Goal: Information Seeking & Learning: Learn about a topic

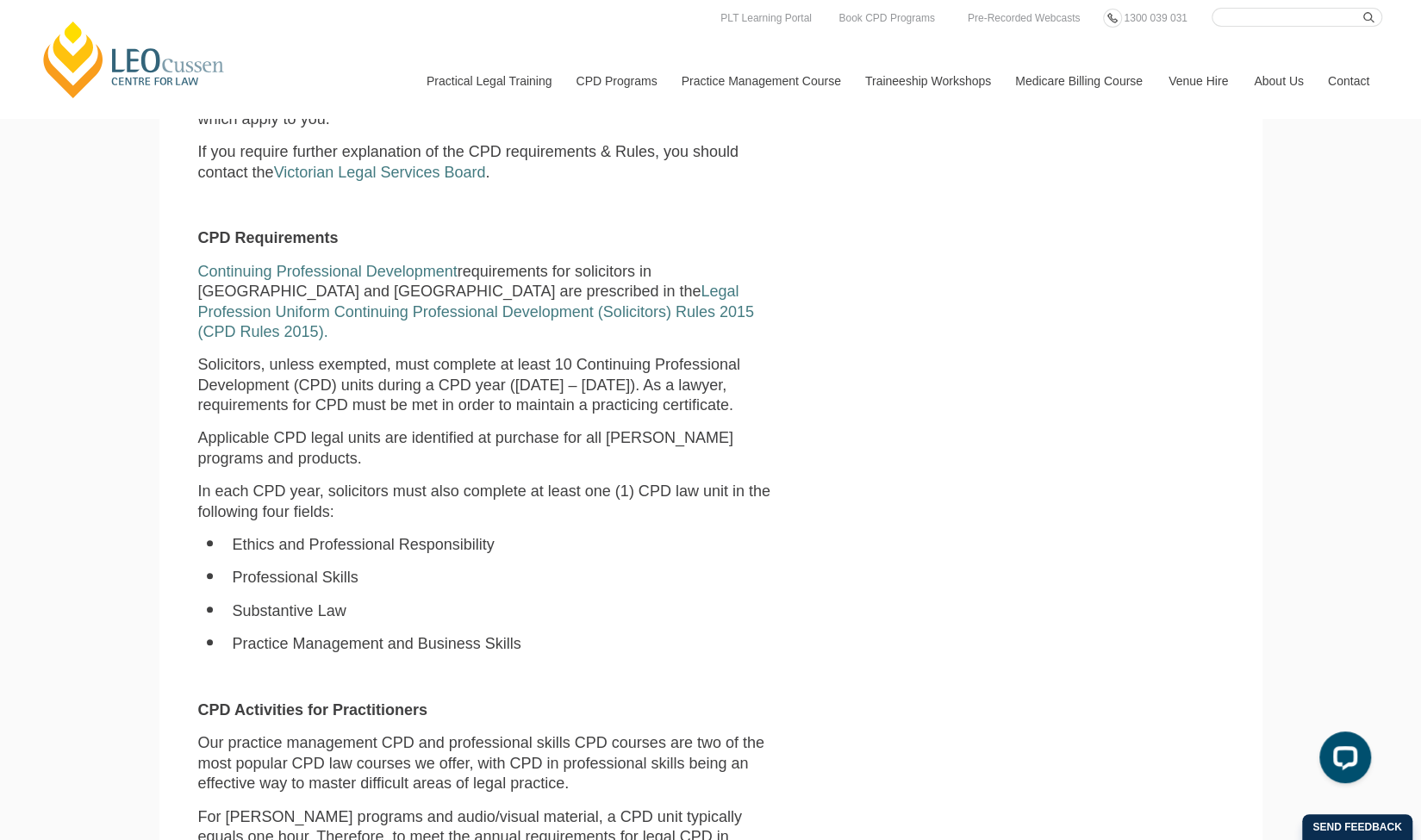
scroll to position [679, 0]
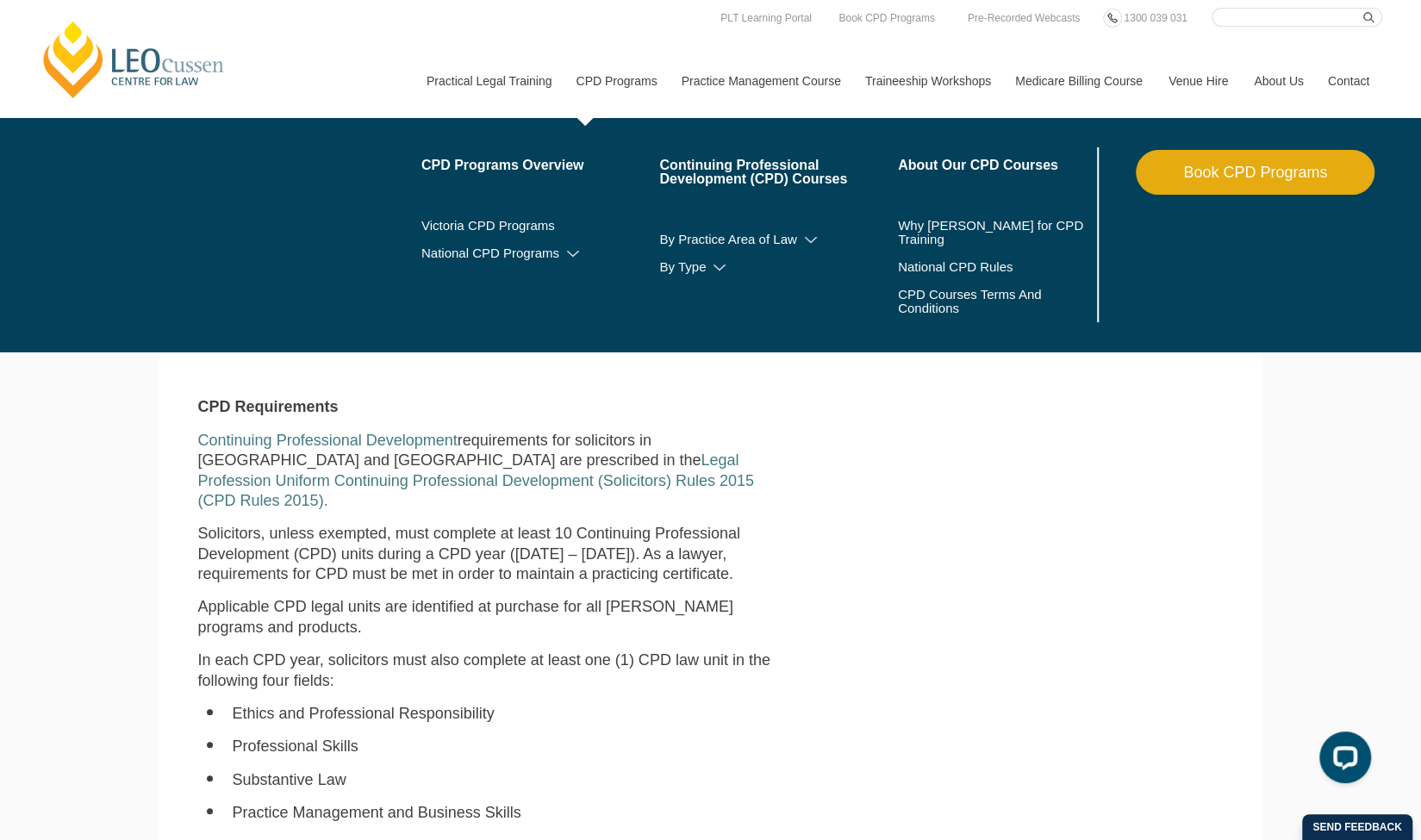
click at [624, 79] on link "CPD Programs" at bounding box center [615, 81] width 105 height 74
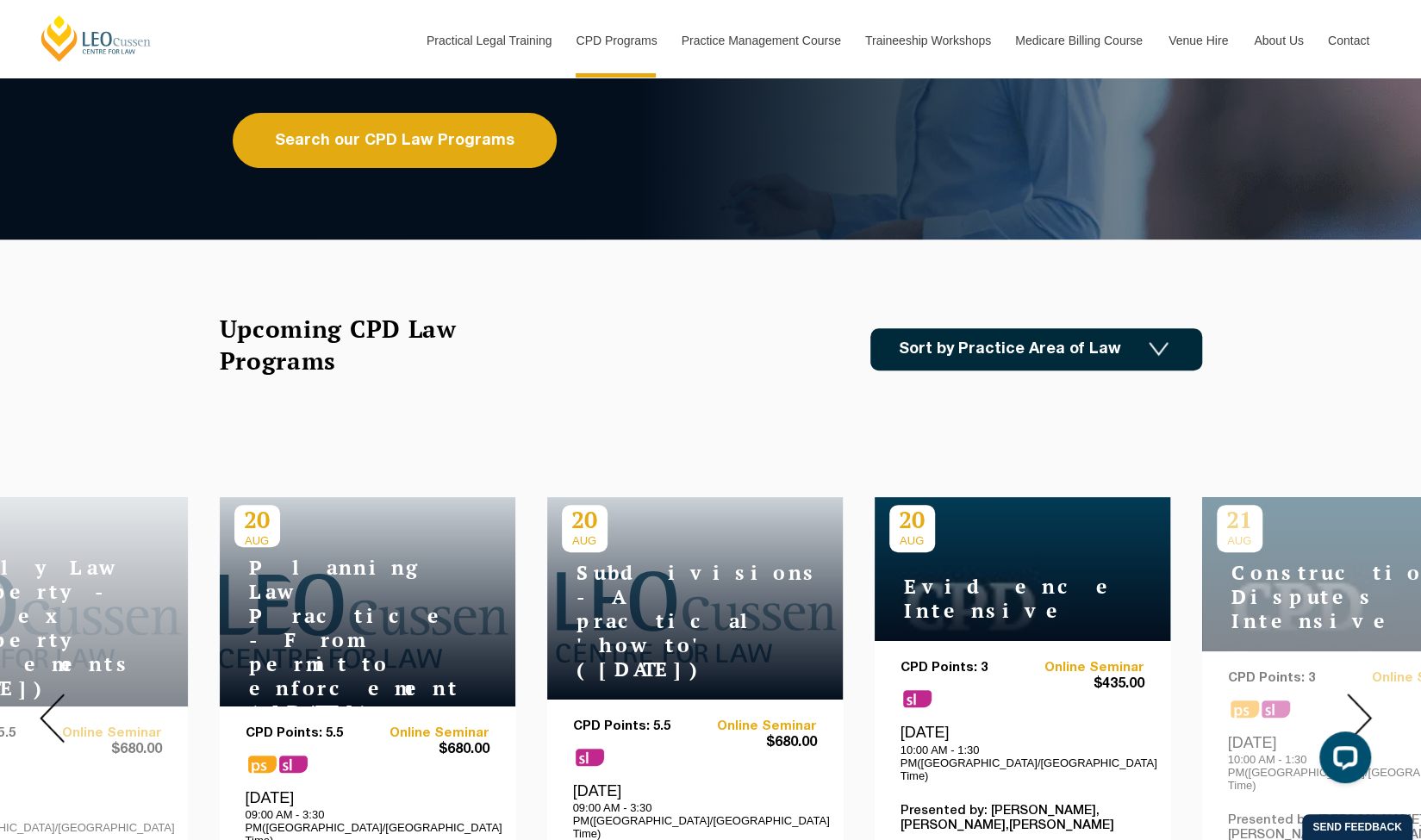
scroll to position [276, 0]
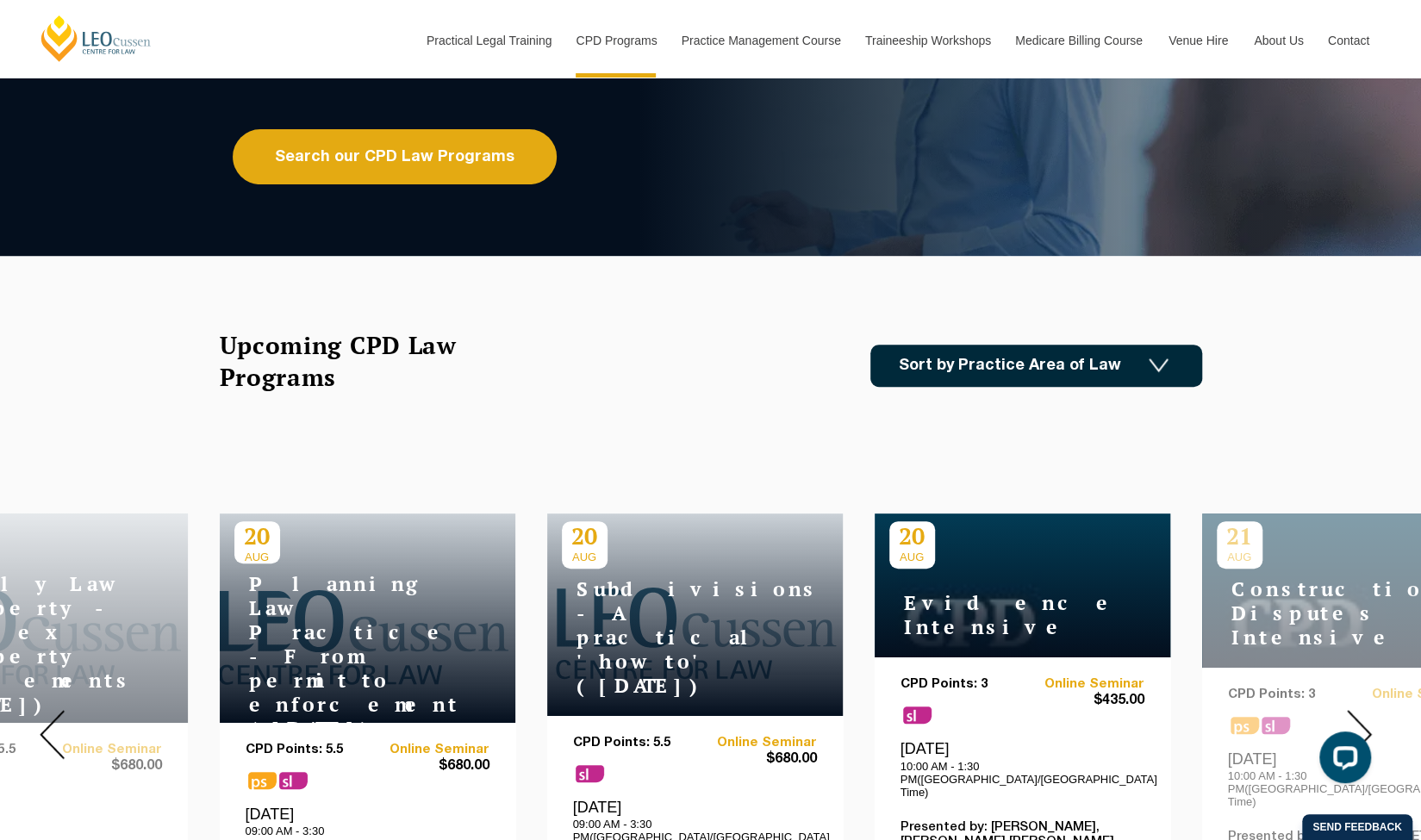
click at [1018, 366] on link "Sort by Practice Area of Law" at bounding box center [1037, 365] width 332 height 42
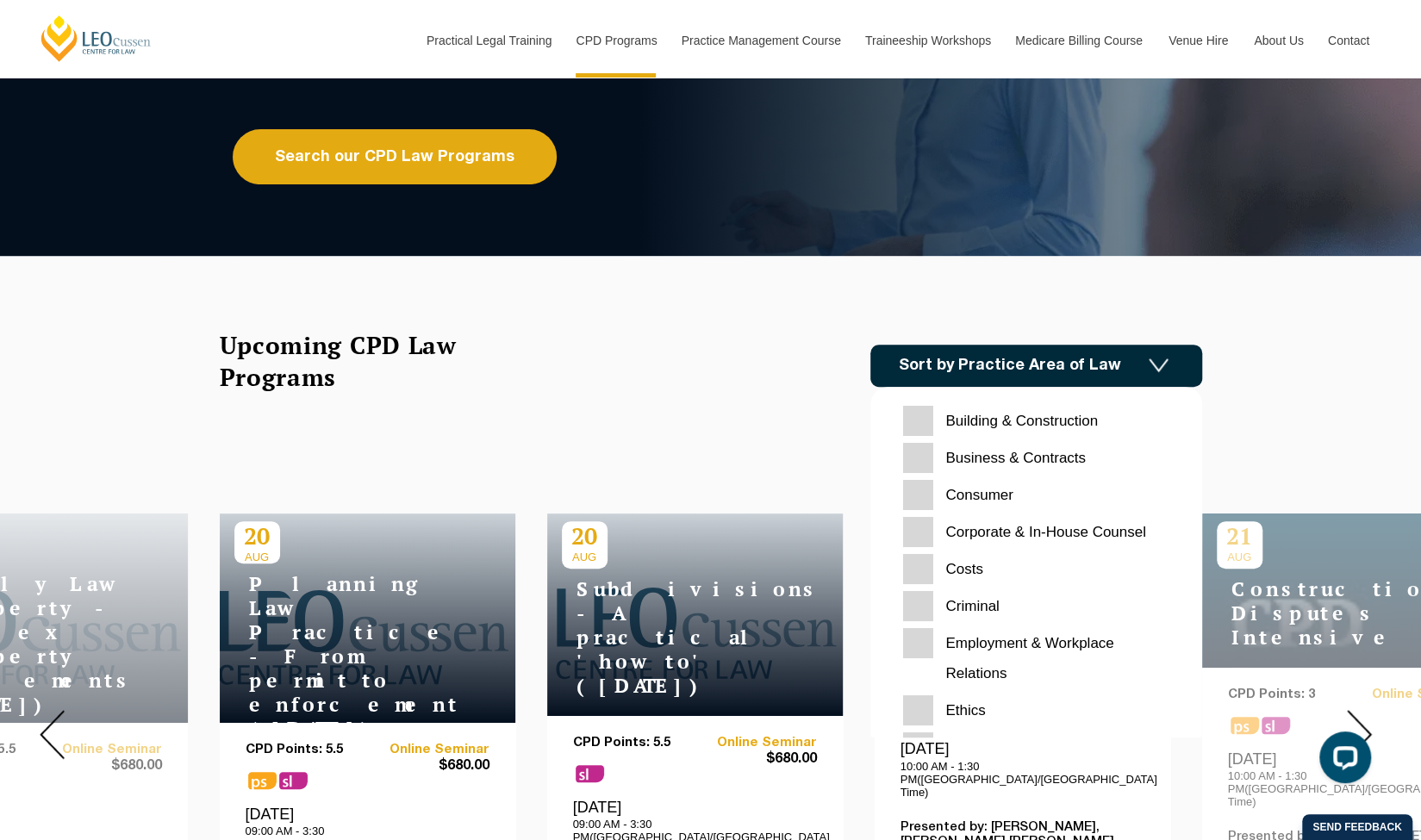
click at [1018, 366] on link "Sort by Practice Area of Law" at bounding box center [1037, 365] width 332 height 42
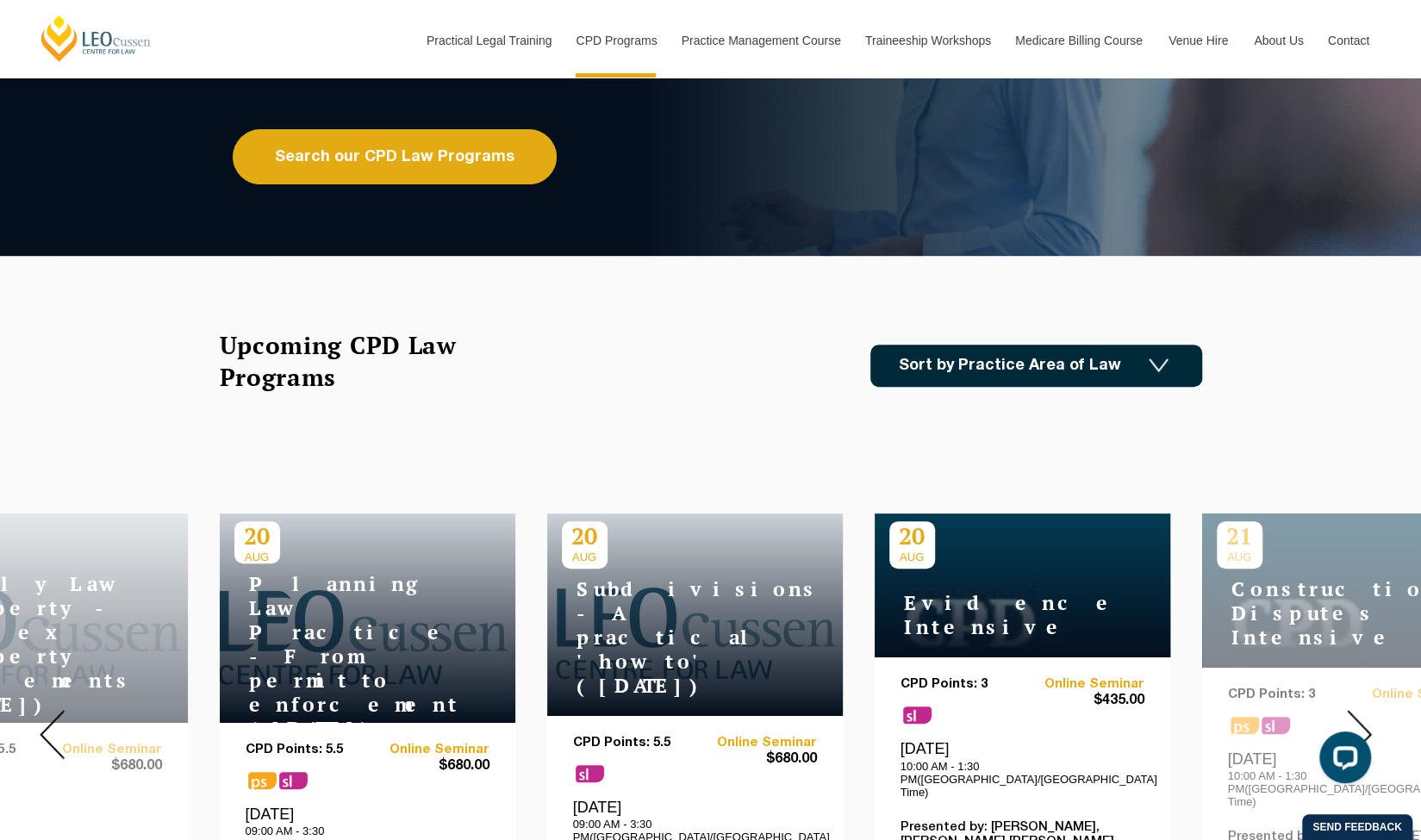
click at [1018, 366] on link "Sort by Practice Area of Law" at bounding box center [1037, 365] width 332 height 42
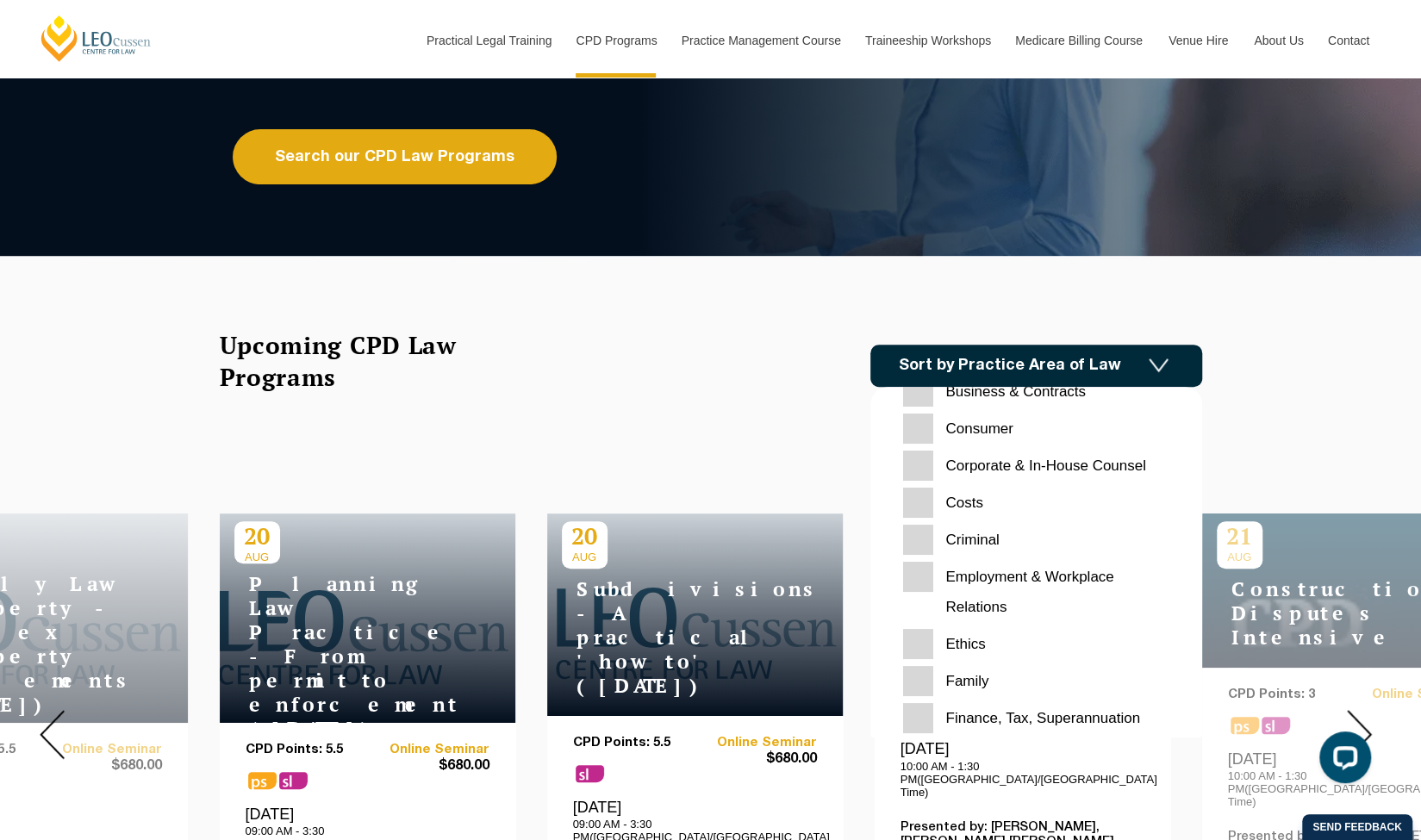
scroll to position [67, 0]
click at [912, 633] on input "Ethics" at bounding box center [1037, 644] width 267 height 30
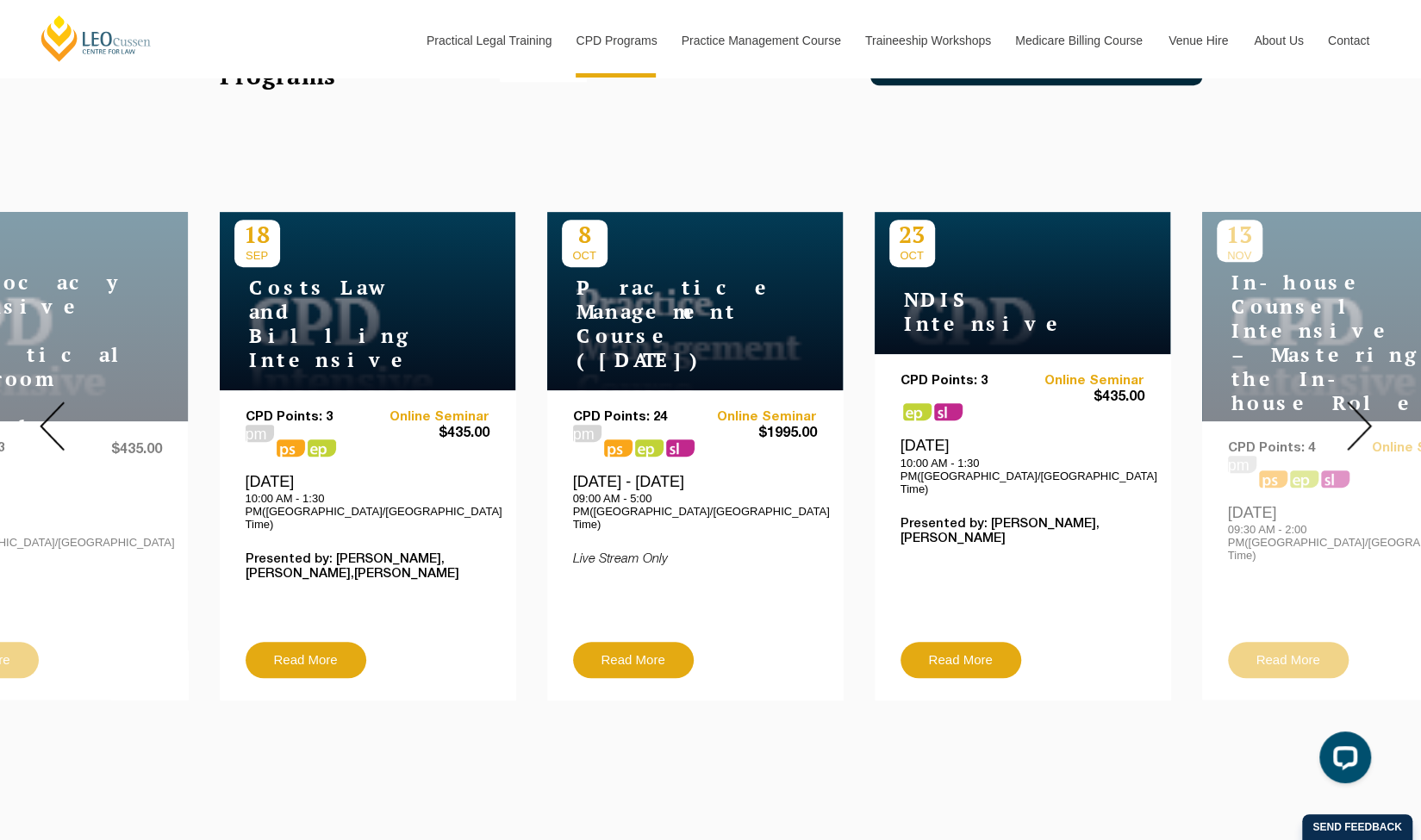
scroll to position [588, 0]
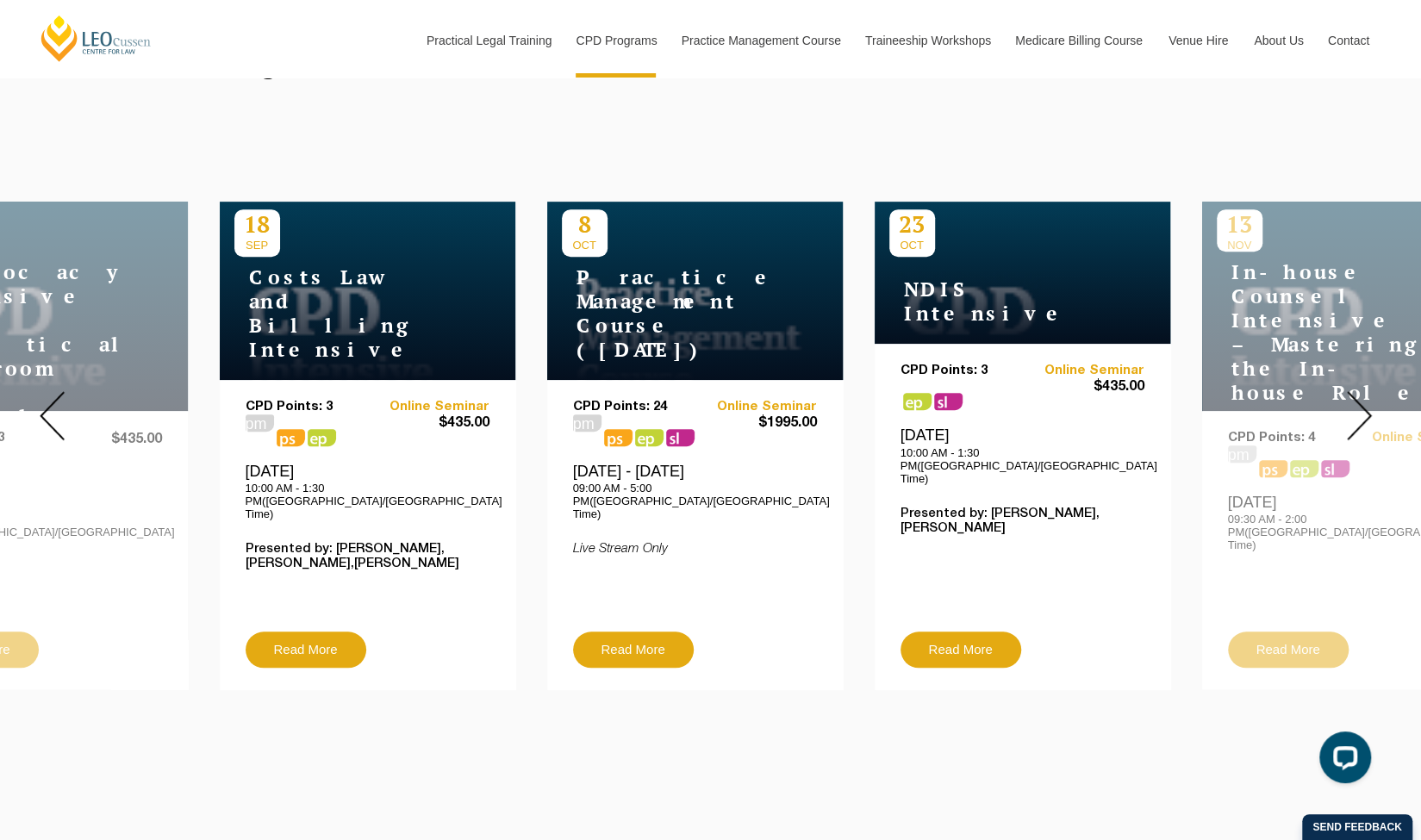
click at [51, 407] on img at bounding box center [52, 416] width 25 height 49
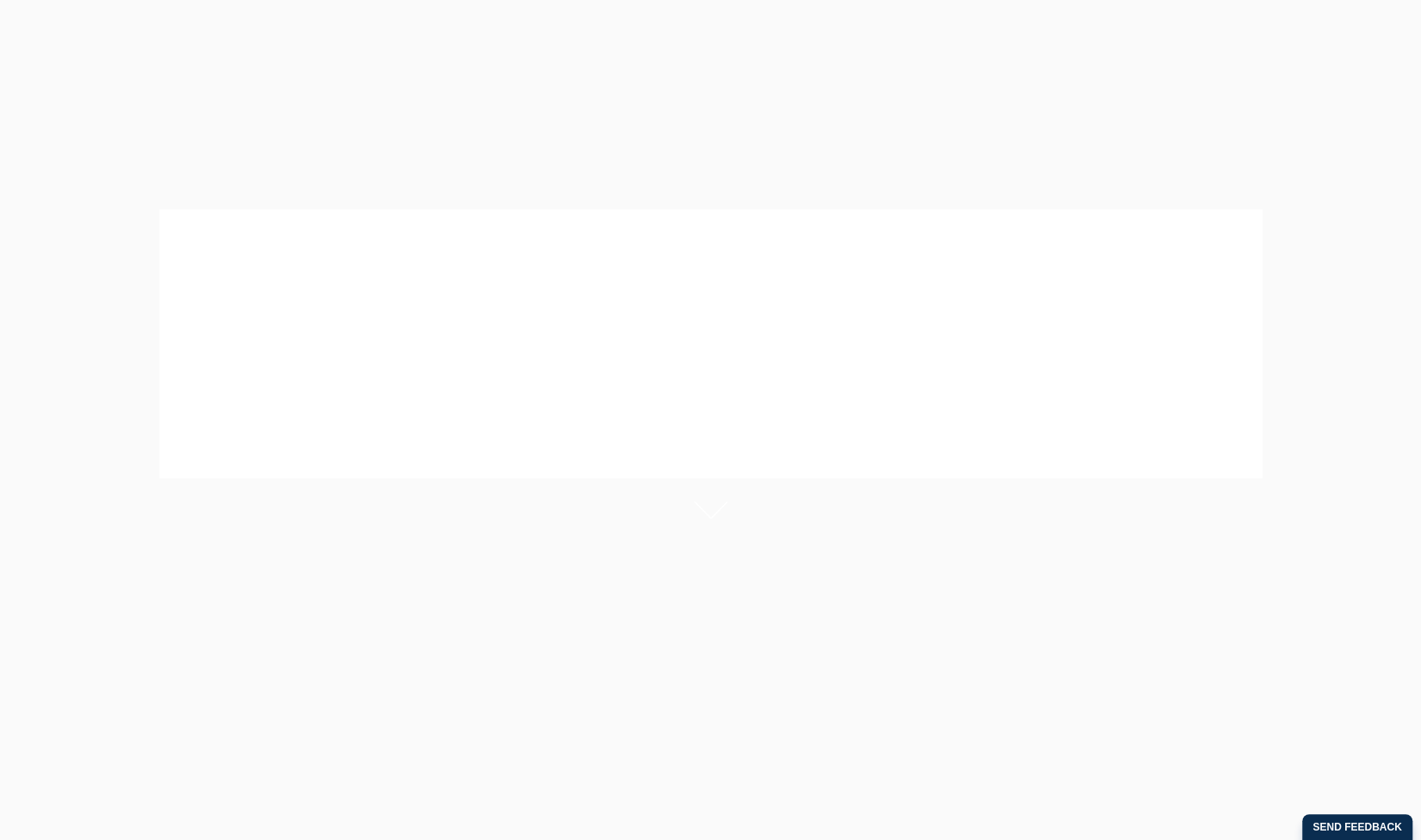
drag, startPoint x: 0, startPoint y: 0, endPoint x: 683, endPoint y: 567, distance: 887.7
click at [683, 567] on header "Practice Areas" at bounding box center [711, 597] width 1026 height 81
